Goal: Information Seeking & Learning: Learn about a topic

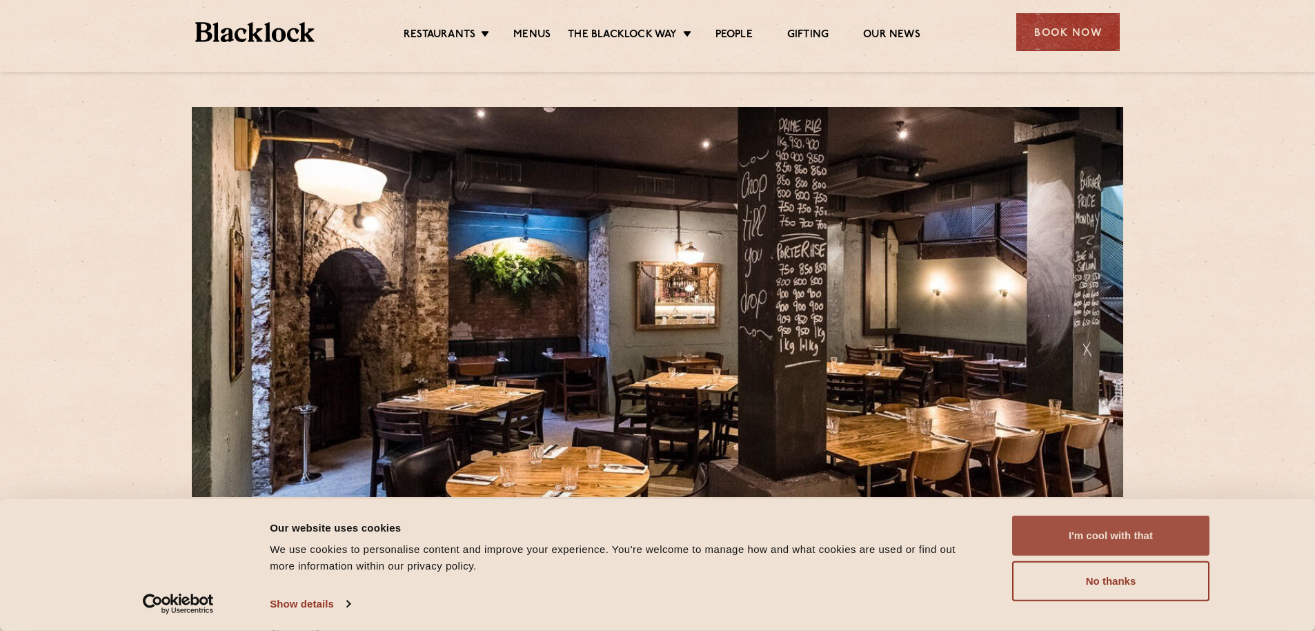
click at [1146, 524] on button "I'm cool with that" at bounding box center [1110, 536] width 197 height 40
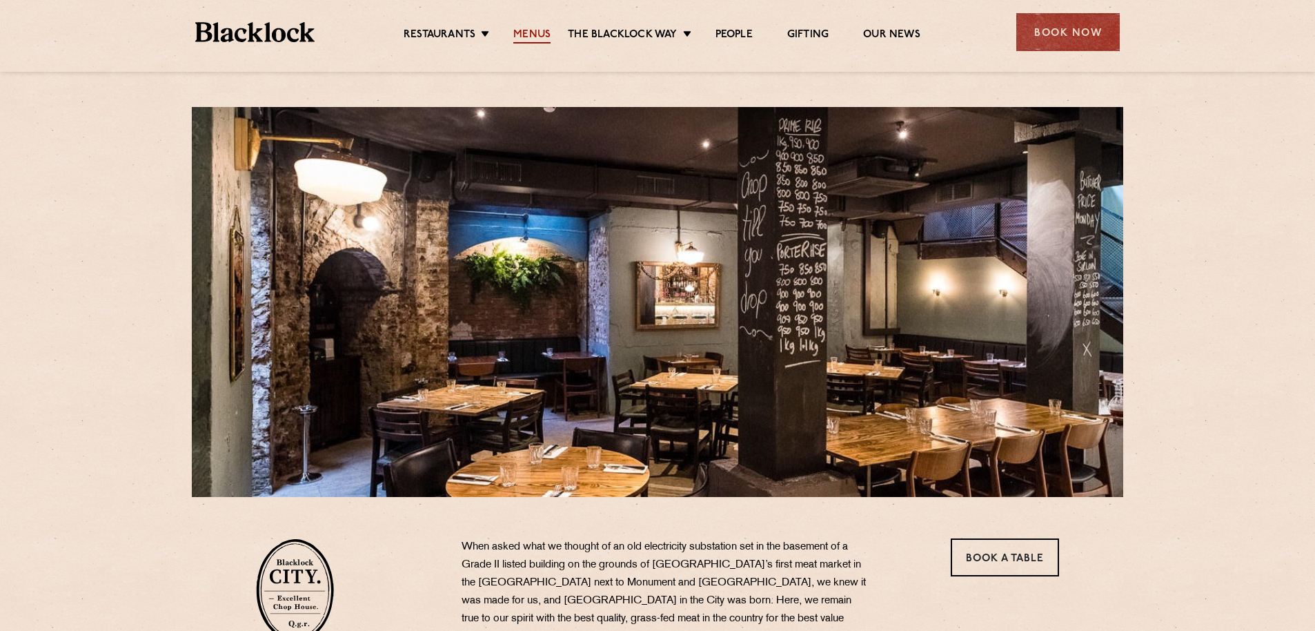
click at [540, 30] on link "Menus" at bounding box center [531, 35] width 37 height 15
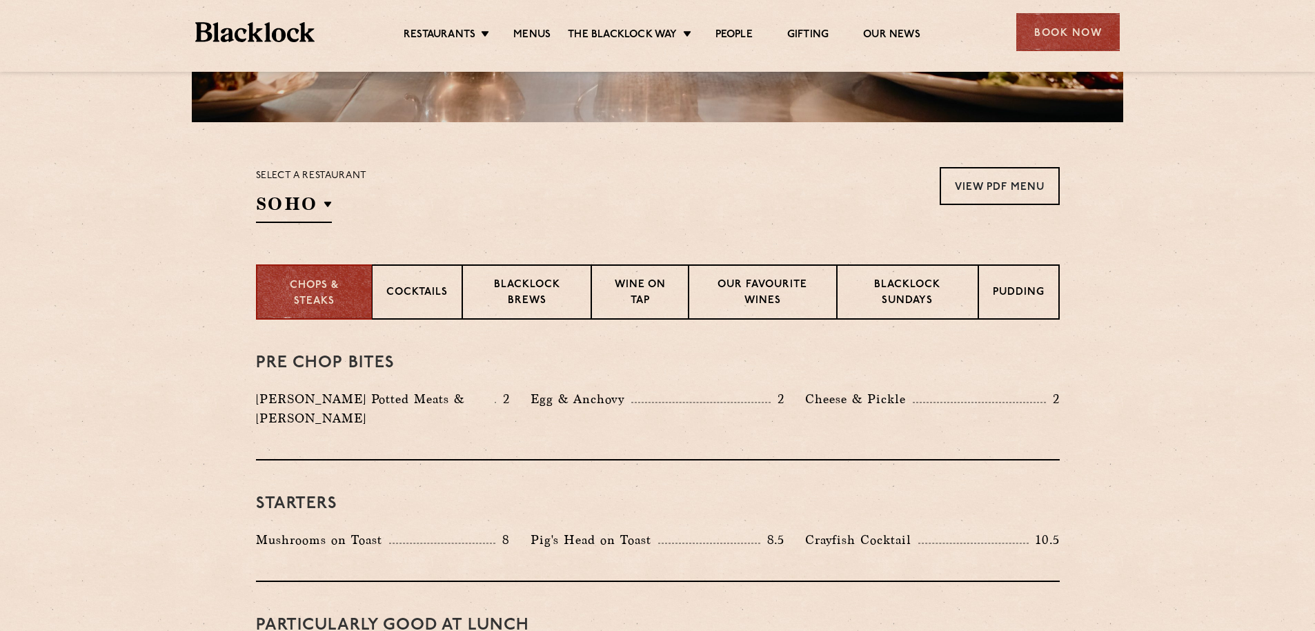
scroll to position [393, 0]
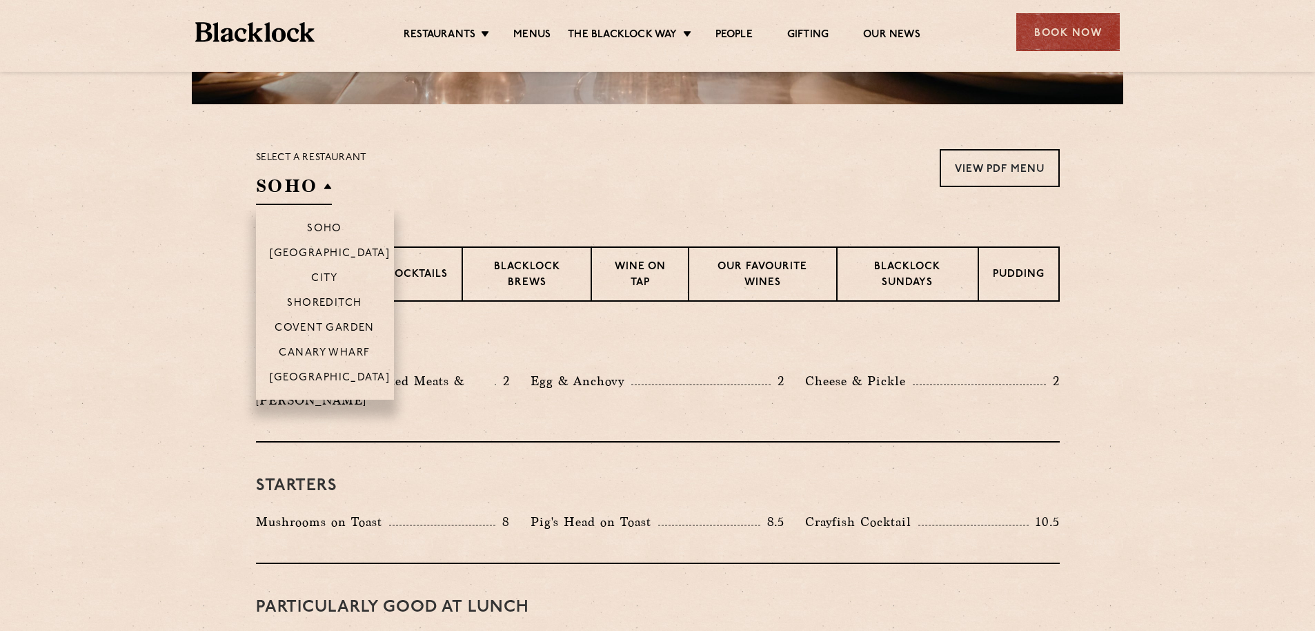
click at [315, 199] on h2 "SOHO" at bounding box center [294, 189] width 76 height 31
click at [320, 277] on p "City" at bounding box center [324, 280] width 27 height 14
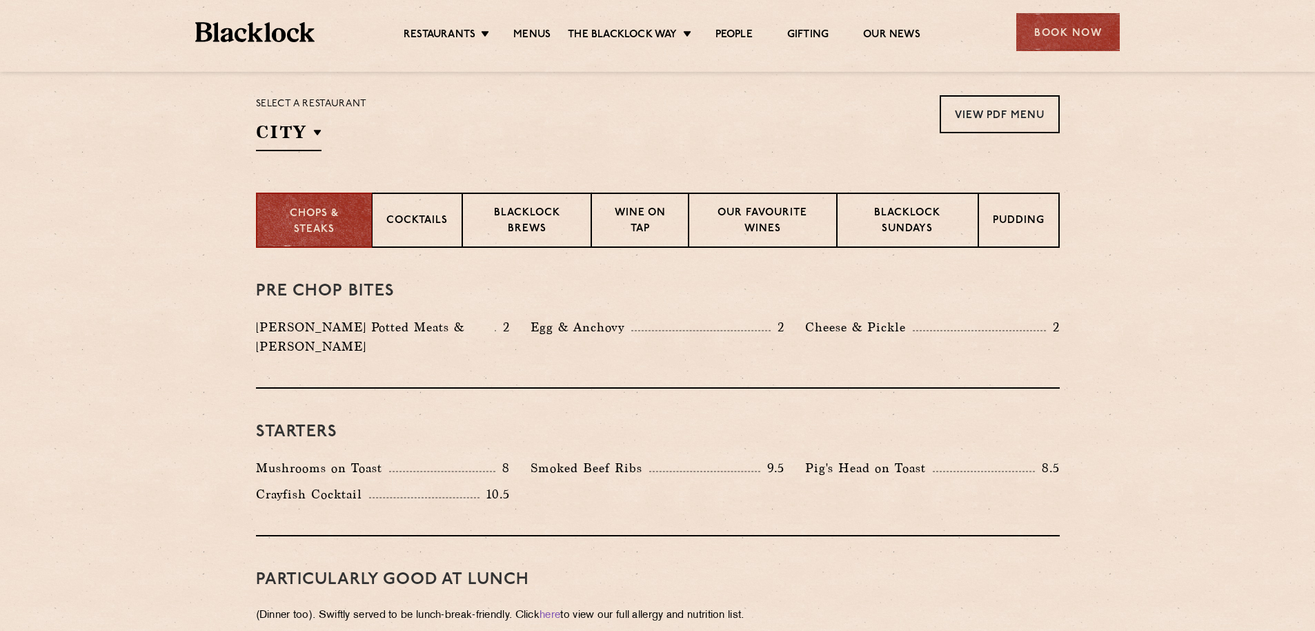
scroll to position [441, 0]
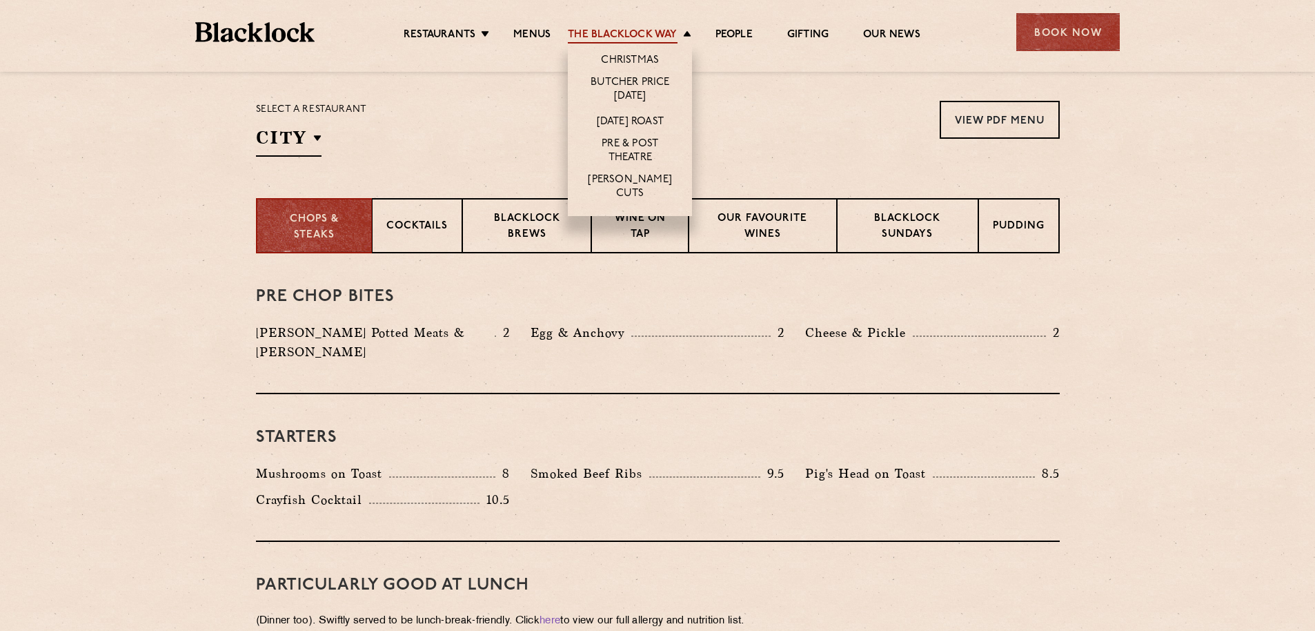
click at [648, 38] on link "The Blacklock Way" at bounding box center [622, 35] width 109 height 15
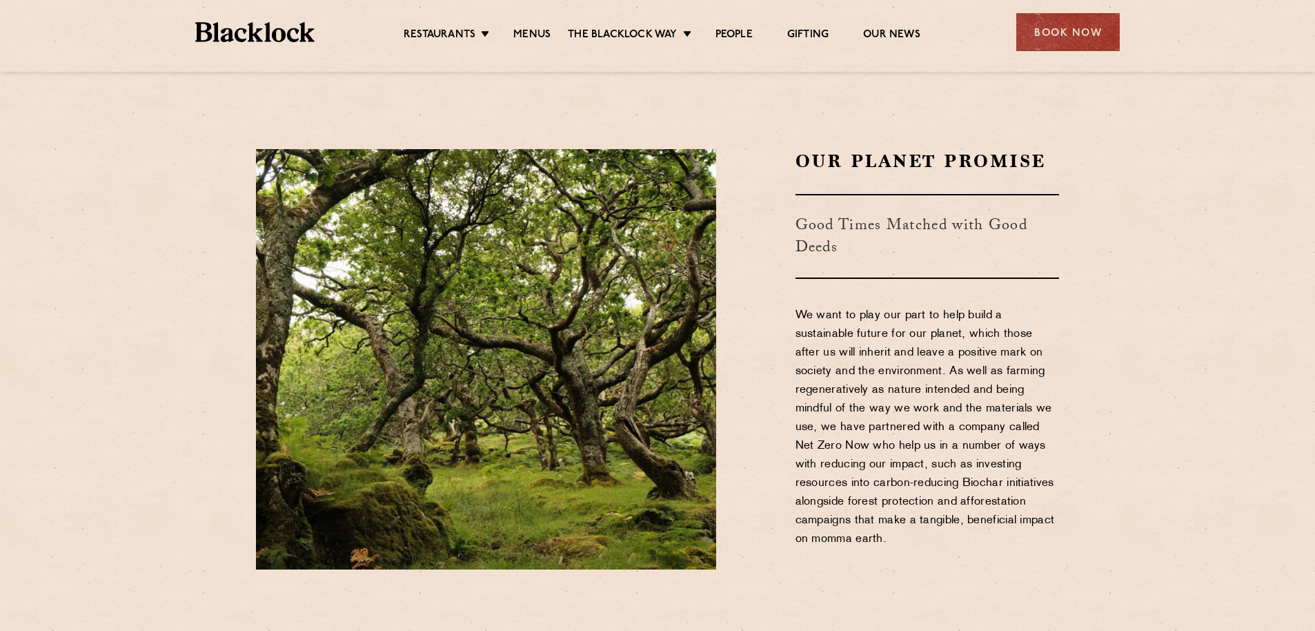
scroll to position [1572, 0]
